Goal: Communication & Community: Ask a question

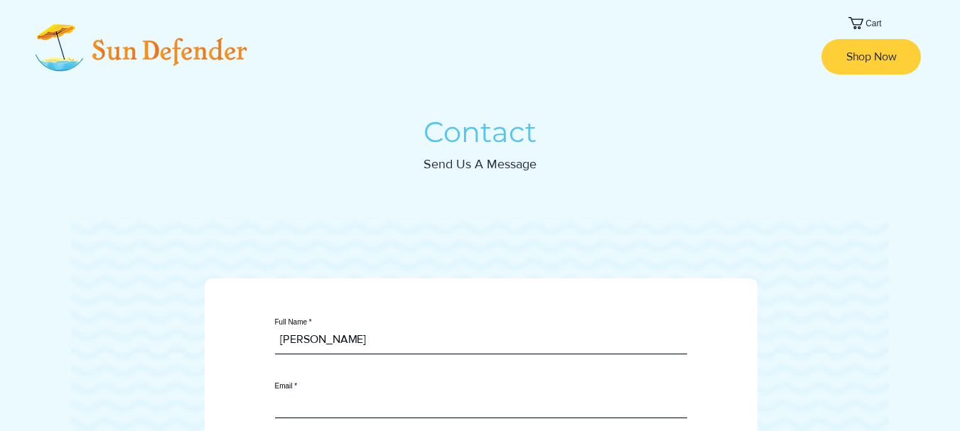
type input "[EMAIL_ADDRESS][DOMAIN_NAME]"
type textarea "Hi Sundefender Team! Warm greetings! I've recently completed a meticulous audit…"
type input "[EMAIL_ADDRESS][DOMAIN_NAME]"
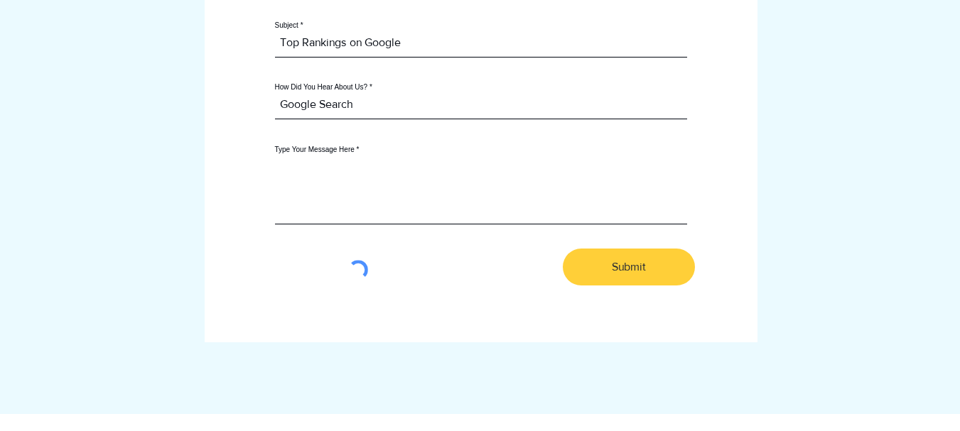
scroll to position [427, 0]
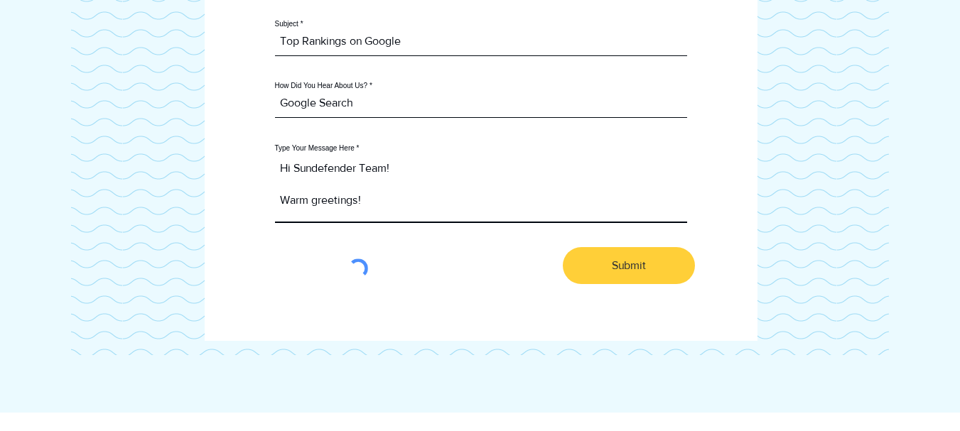
click at [370, 202] on textarea "Hi Sundefender Team! Warm greetings! I've recently completed a meticulous audit…" at bounding box center [481, 187] width 412 height 71
paste textarea ""Hello, Warm greetings! I've recently completed a meticulous audit of your webs…"
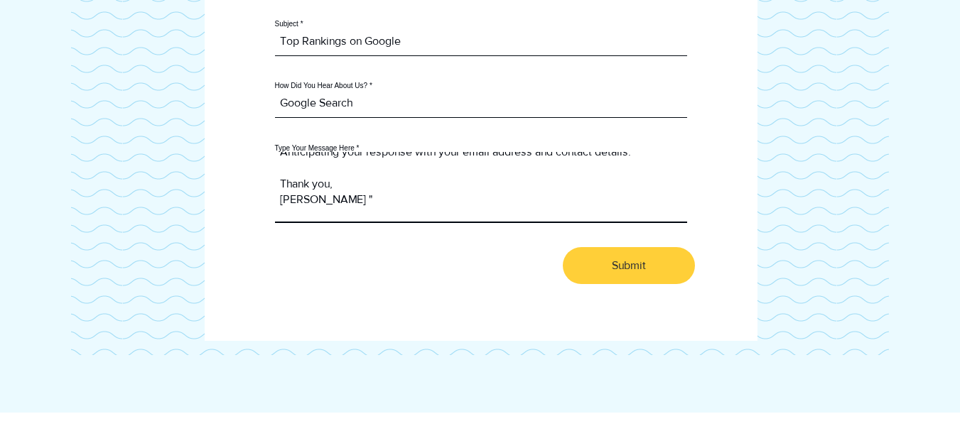
type textarea "Hi Sundefender Team! Warm greetings! I've recently completed a meticulous audit…"
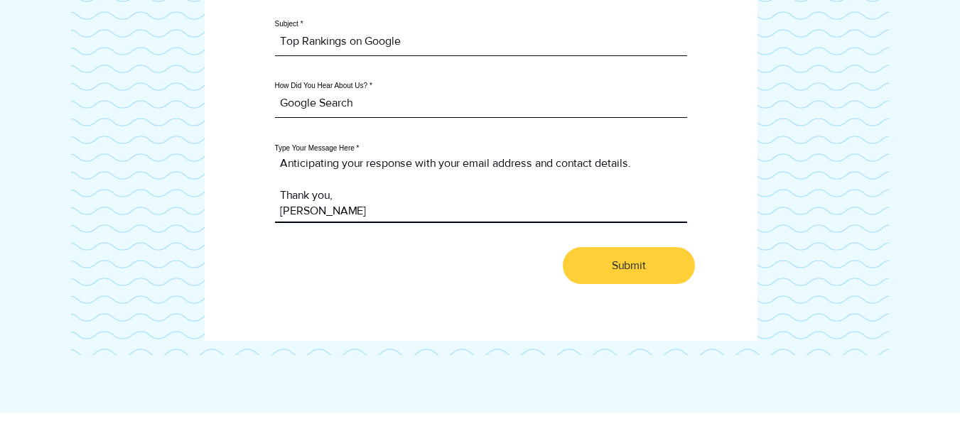
click at [397, 223] on textarea "Hi Sundefender Team! Warm greetings! I've recently completed a meticulous audit…" at bounding box center [481, 187] width 412 height 71
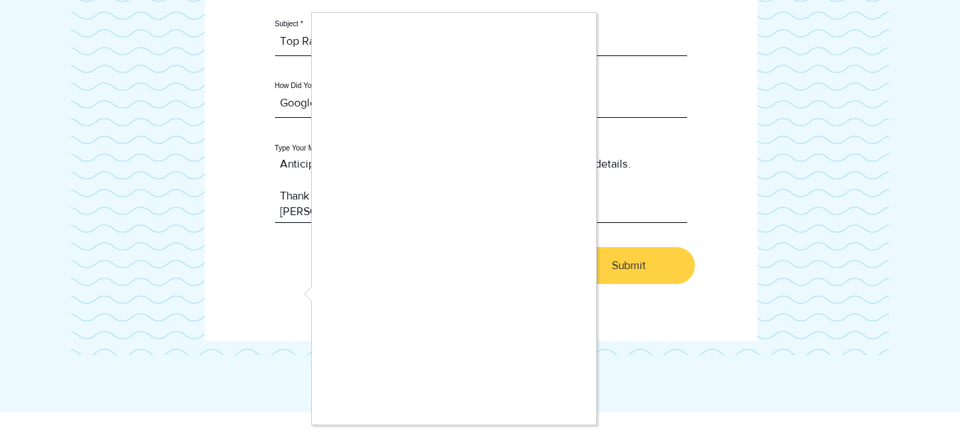
checkbox input "true"
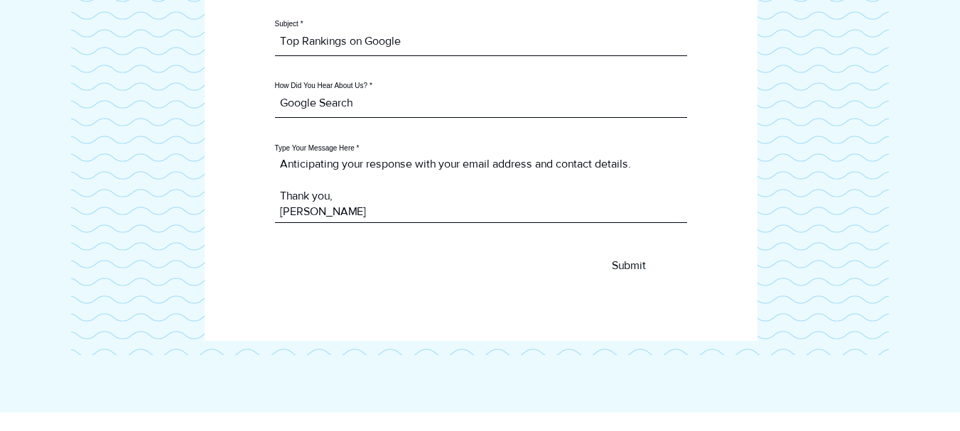
click at [630, 274] on span "Submit" at bounding box center [629, 266] width 34 height 16
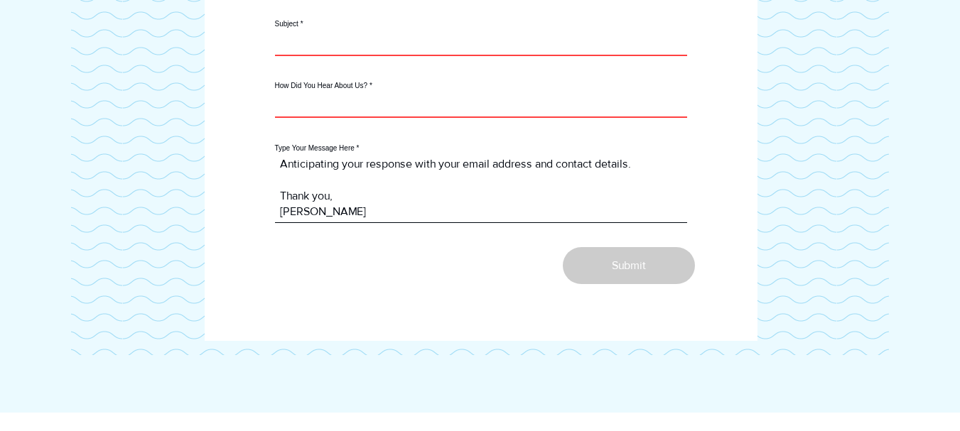
checkbox input "false"
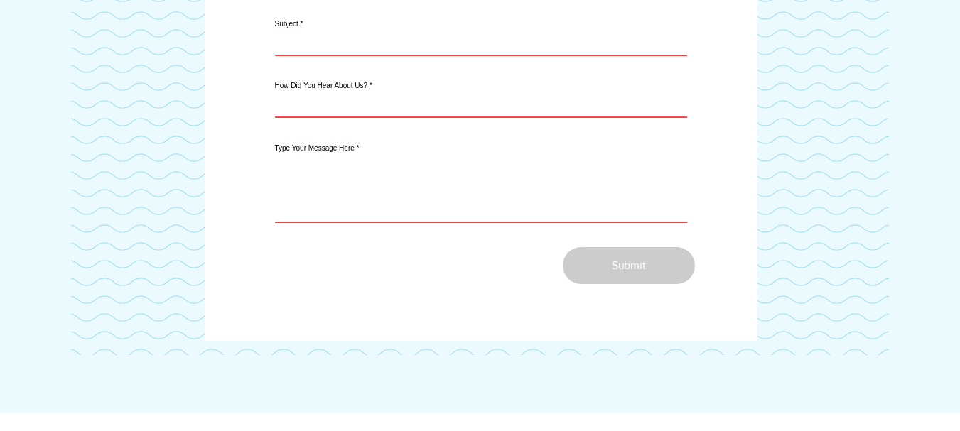
type input "[EMAIL_ADDRESS][DOMAIN_NAME]"
type input "Top Rankings on Google"
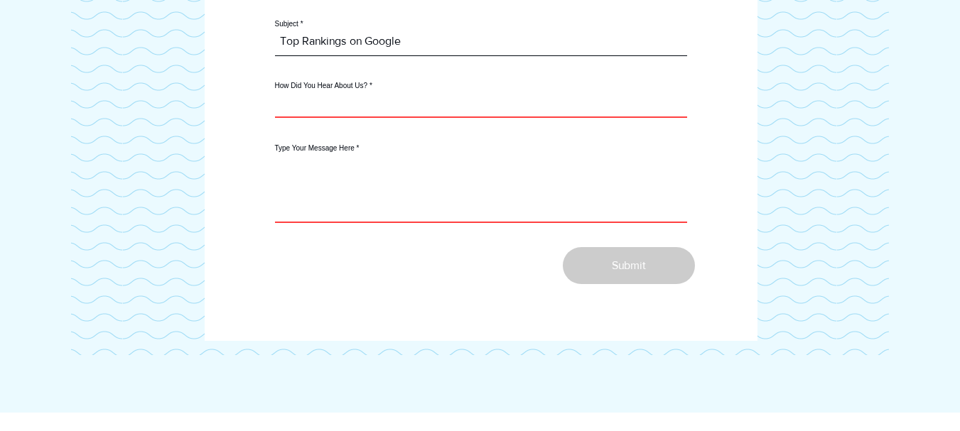
type textarea "Hi Sundefender Team! Warm greetings! I've recently completed a meticulous audit…"
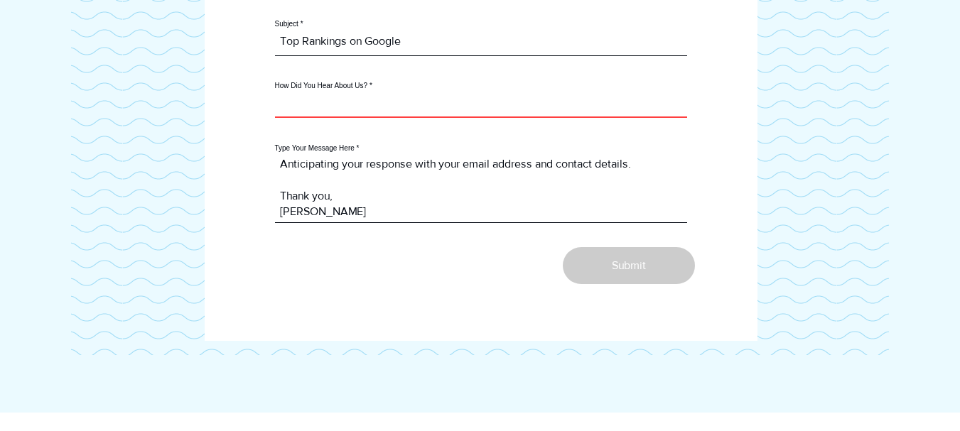
type input "[PERSON_NAME]"
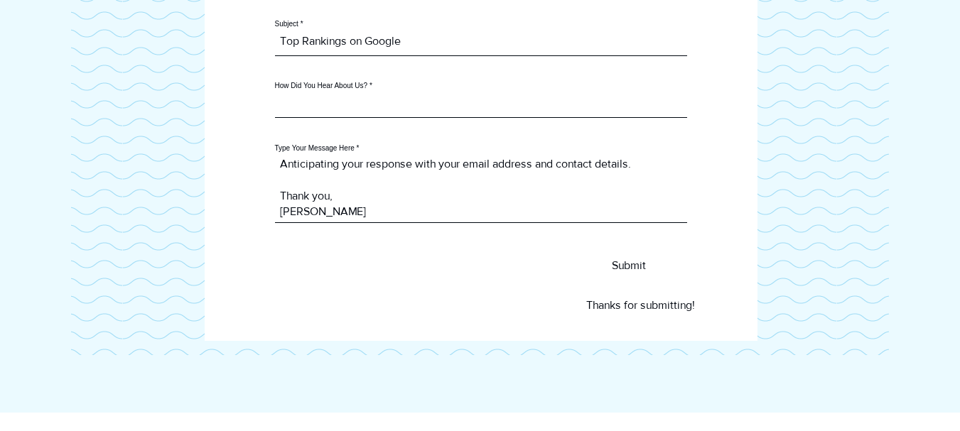
scroll to position [0, 0]
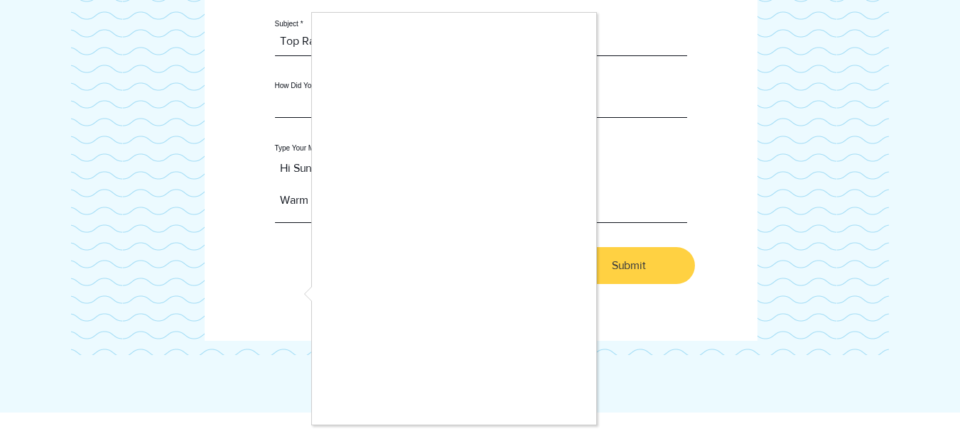
checkbox input "true"
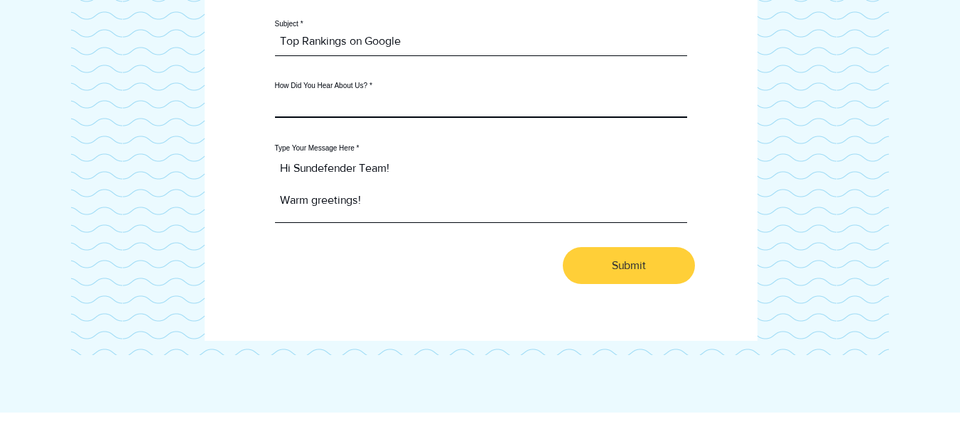
click at [392, 107] on input "How Did You Hear About Us?" at bounding box center [481, 104] width 412 height 28
click at [393, 117] on input "How Did You Hear About Us?" at bounding box center [481, 104] width 412 height 28
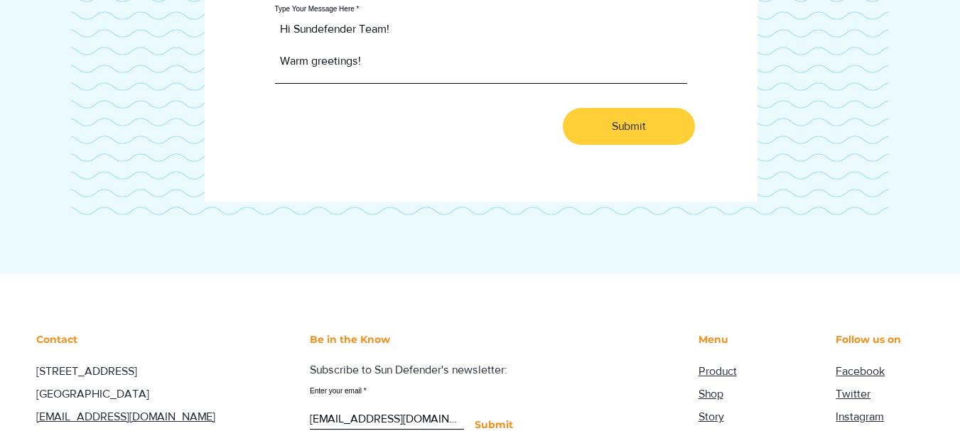
scroll to position [640, 0]
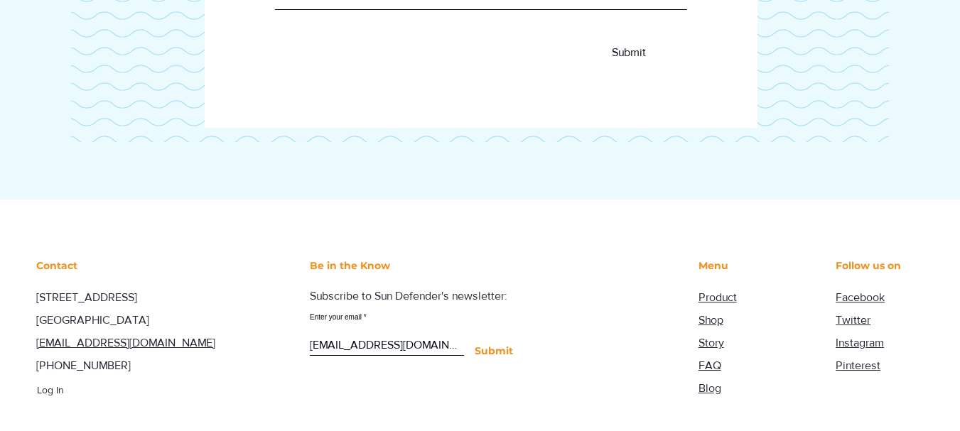
type input "Google"
click at [618, 71] on button "Submit" at bounding box center [629, 52] width 132 height 37
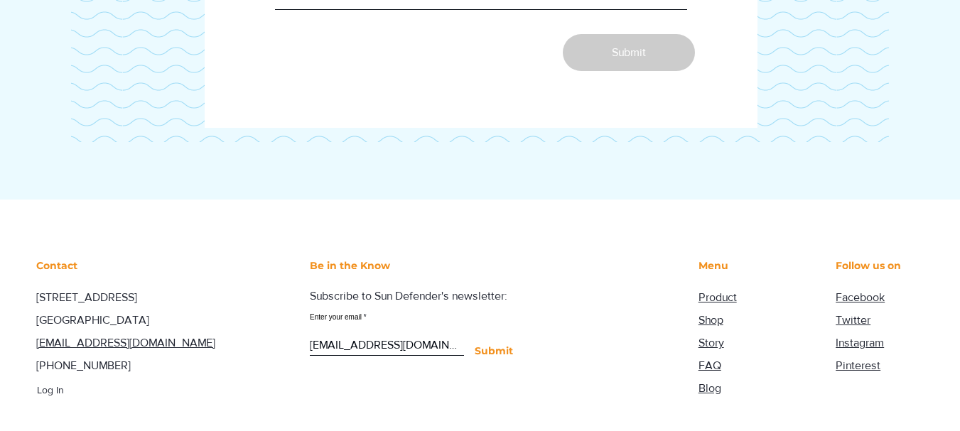
checkbox input "false"
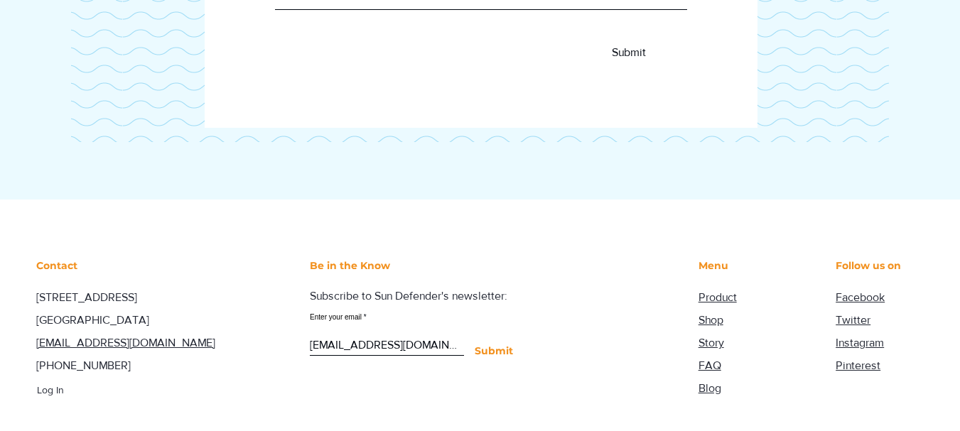
type input "[EMAIL_ADDRESS][DOMAIN_NAME]"
type input "Top Rankings on Google"
type textarea "Hi Sundefender Team! Warm greetings! I've recently completed a meticulous audit…"
type input "[PERSON_NAME]"
